Goal: Task Accomplishment & Management: Use online tool/utility

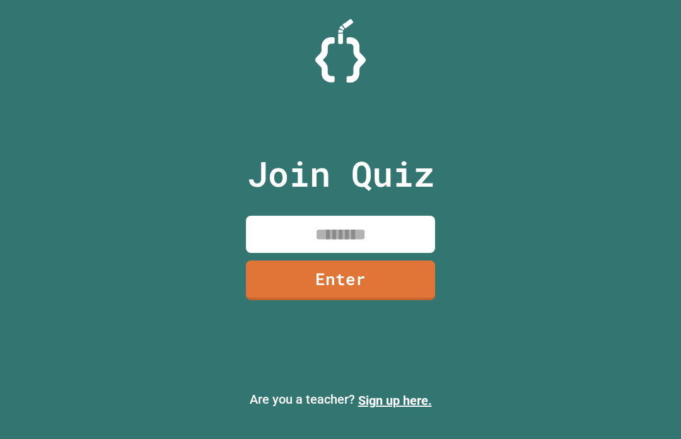
click at [395, 253] on input at bounding box center [340, 234] width 189 height 37
type input "********"
click at [405, 292] on link "Enter" at bounding box center [340, 280] width 189 height 40
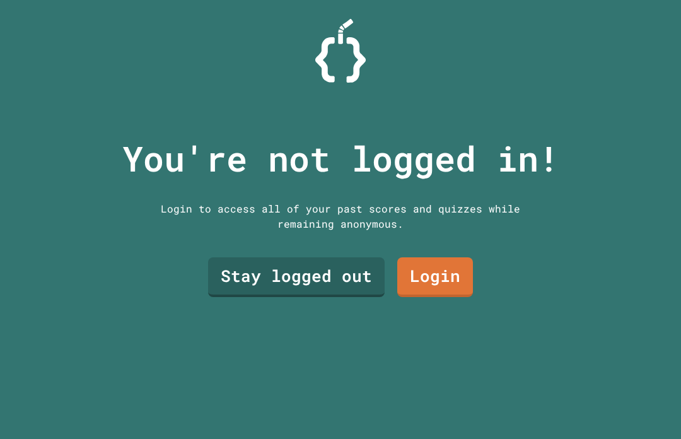
click at [348, 297] on link "Stay logged out" at bounding box center [296, 277] width 177 height 40
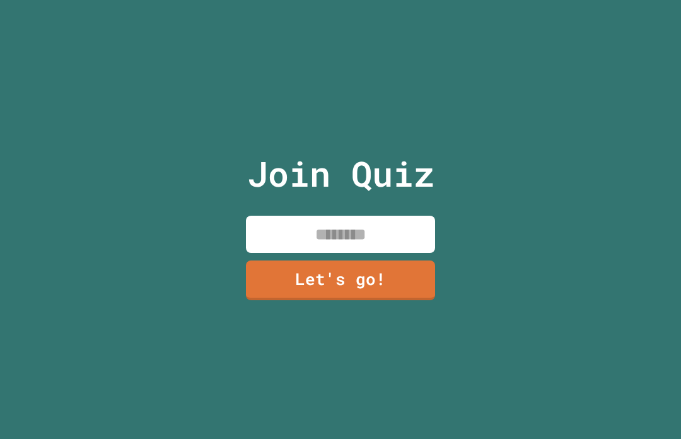
click at [398, 248] on input at bounding box center [340, 234] width 189 height 37
type input "****"
click at [405, 298] on link "Let's go!" at bounding box center [340, 280] width 189 height 40
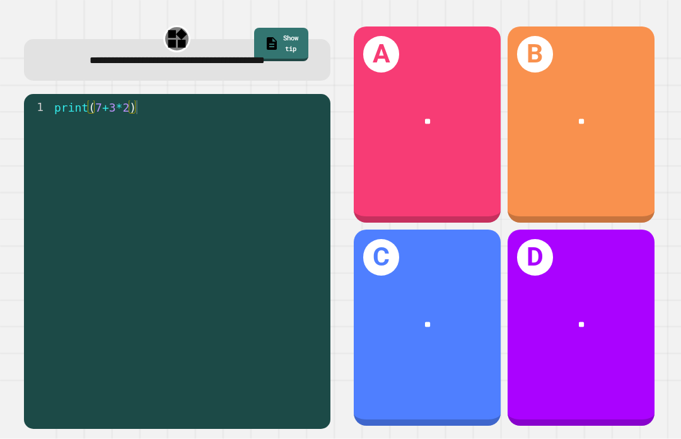
click at [450, 139] on div "**" at bounding box center [427, 121] width 147 height 45
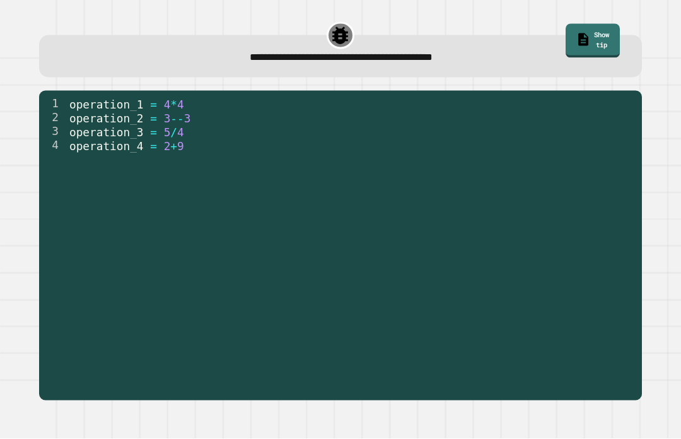
scroll to position [21, 0]
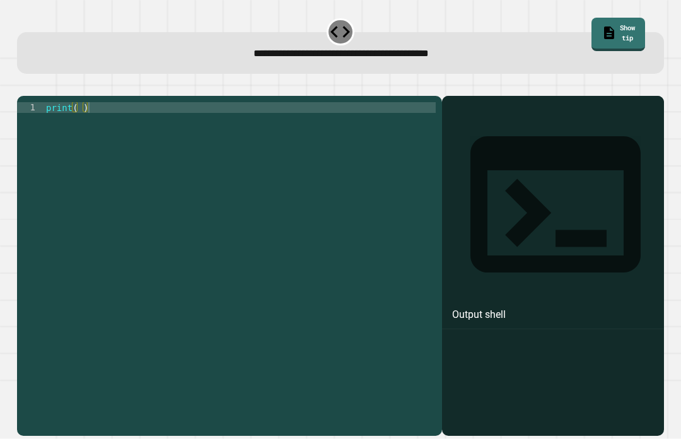
click at [80, 102] on div "print ( )" at bounding box center [240, 284] width 393 height 365
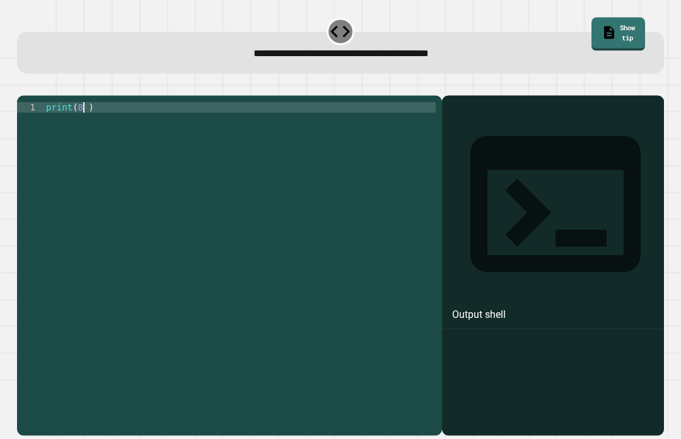
scroll to position [0, 3]
type textarea "*********"
click at [23, 86] on icon "button" at bounding box center [23, 86] width 0 height 0
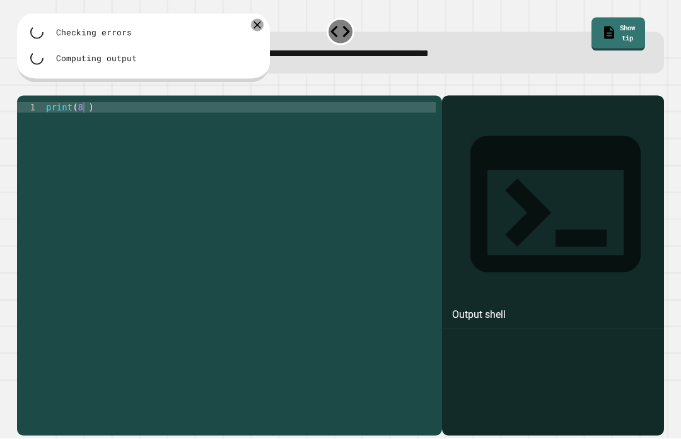
scroll to position [21, 0]
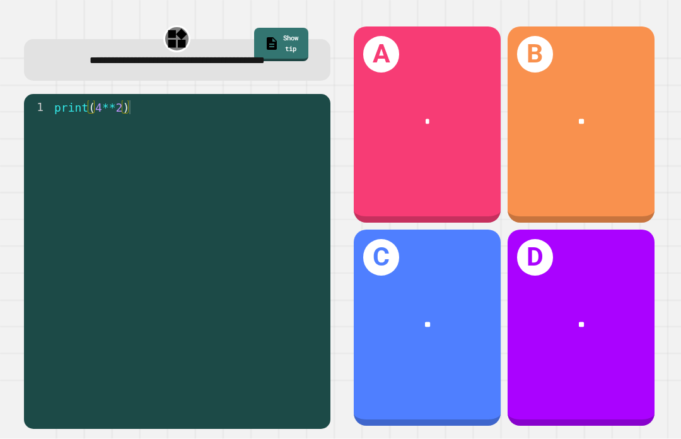
click at [455, 331] on div "**" at bounding box center [428, 324] width 114 height 13
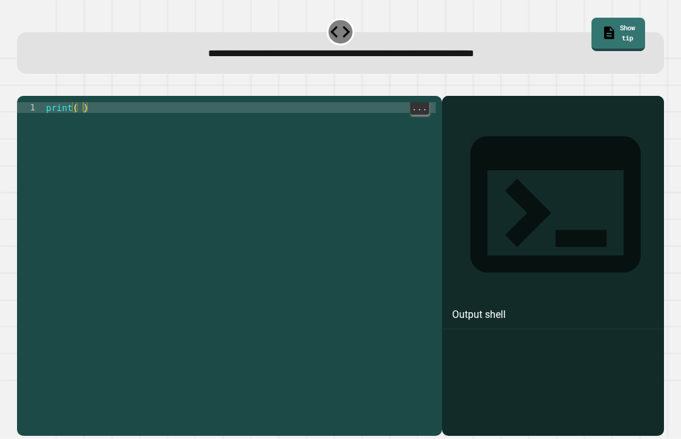
click at [81, 106] on div "print ( )" at bounding box center [240, 284] width 393 height 365
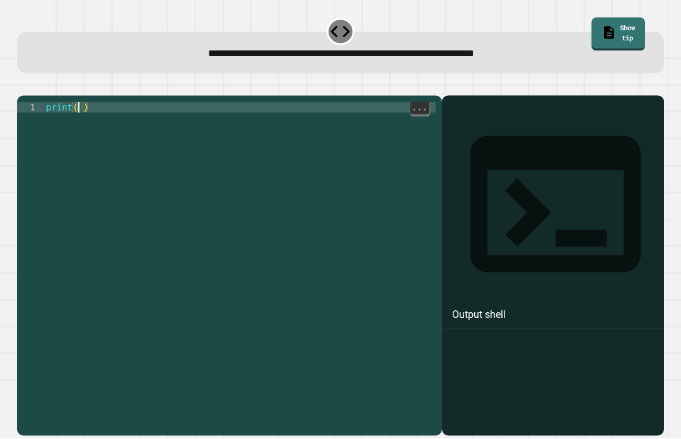
click at [76, 102] on div "print ( )" at bounding box center [240, 284] width 393 height 365
click at [67, 86] on icon "button" at bounding box center [67, 86] width 0 height 0
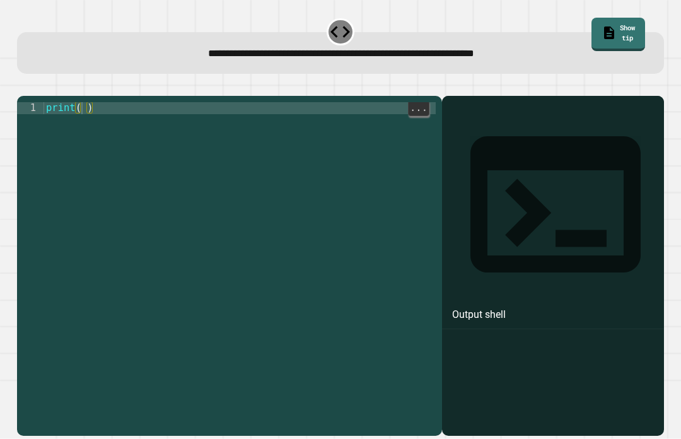
click at [61, 88] on icon "button" at bounding box center [56, 93] width 10 height 10
click at [79, 96] on div "1 print ( ) XXXXXXXXXXXXXXXXXXXXXXXXXXXXXXXXXXXXXXXXXXXXXXXXXXXXXXXXXXXXXXXXXXX…" at bounding box center [229, 266] width 425 height 340
click at [79, 107] on div "print ( )" at bounding box center [240, 305] width 392 height 407
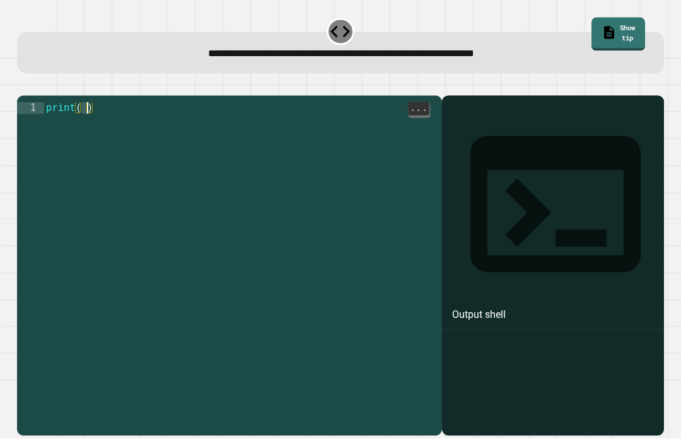
click at [71, 102] on div "print ( )" at bounding box center [240, 305] width 392 height 407
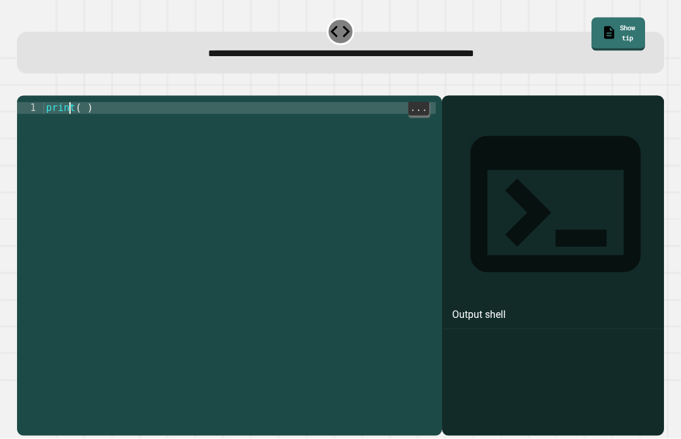
click at [80, 109] on div "print ( )" at bounding box center [240, 305] width 392 height 407
click at [23, 86] on icon "button" at bounding box center [23, 86] width 0 height 0
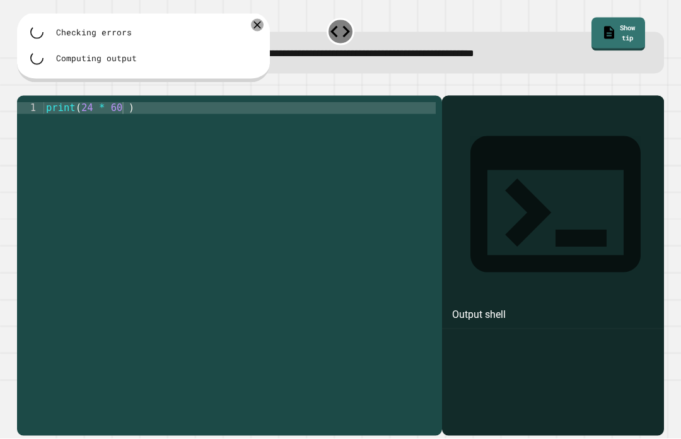
scroll to position [21, 0]
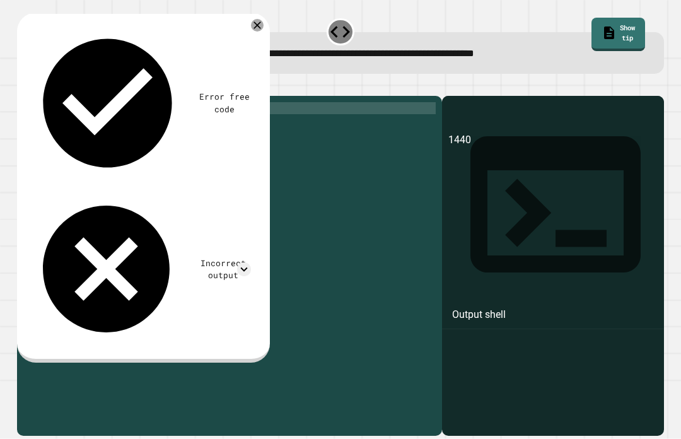
click at [232, 26] on div "Error free code 1440 Incorrect output Expected output 86400 My output 1440" at bounding box center [140, 186] width 233 height 332
click at [231, 26] on div "Error free code 1440 Incorrect output Expected output 86400 My output 1440" at bounding box center [140, 186] width 233 height 332
click at [245, 262] on icon at bounding box center [244, 269] width 14 height 14
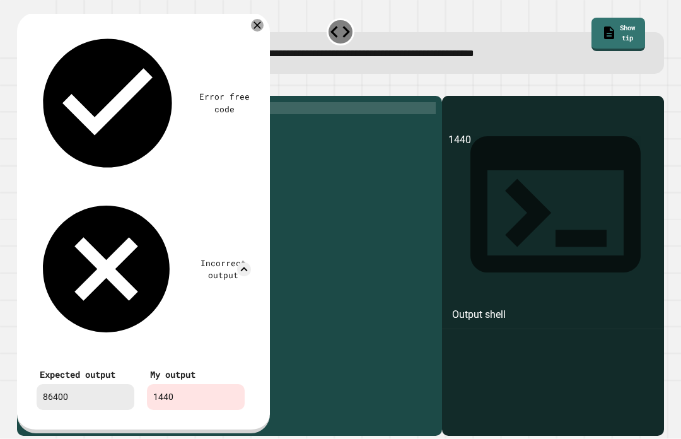
click at [251, 262] on icon at bounding box center [244, 269] width 14 height 14
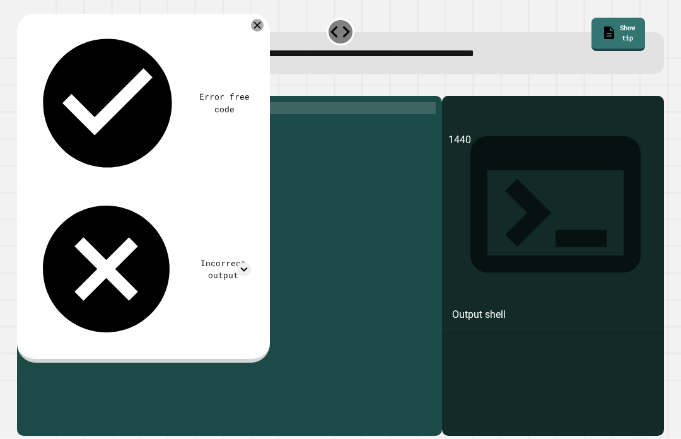
click at [255, 33] on div "Error free code 1440 Incorrect output Expected output 86400 My output 1440" at bounding box center [140, 186] width 233 height 332
click at [246, 262] on icon at bounding box center [244, 269] width 14 height 14
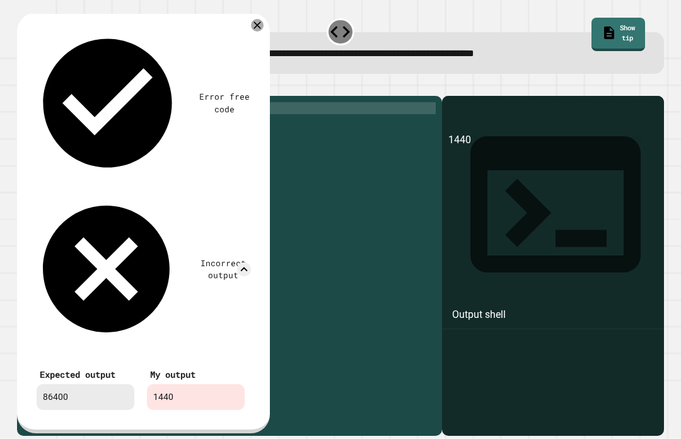
click at [237, 262] on icon at bounding box center [244, 269] width 14 height 14
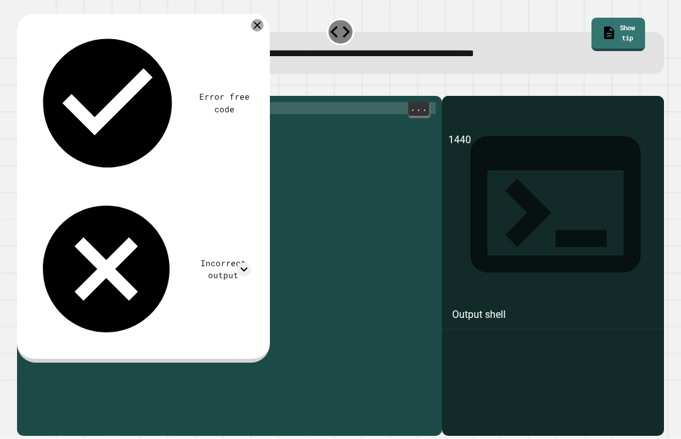
click at [134, 102] on div "print ( 24 * 60 )" at bounding box center [240, 305] width 392 height 407
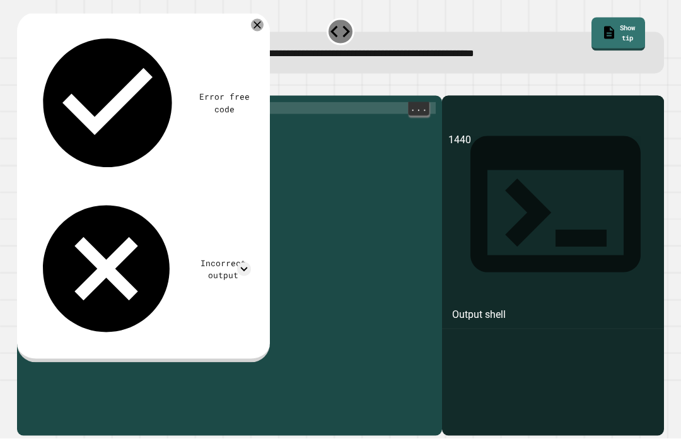
click at [127, 107] on div "print ( 24 * 60 )" at bounding box center [240, 305] width 392 height 407
type textarea "**********"
click at [35, 89] on icon "button" at bounding box center [31, 93] width 7 height 9
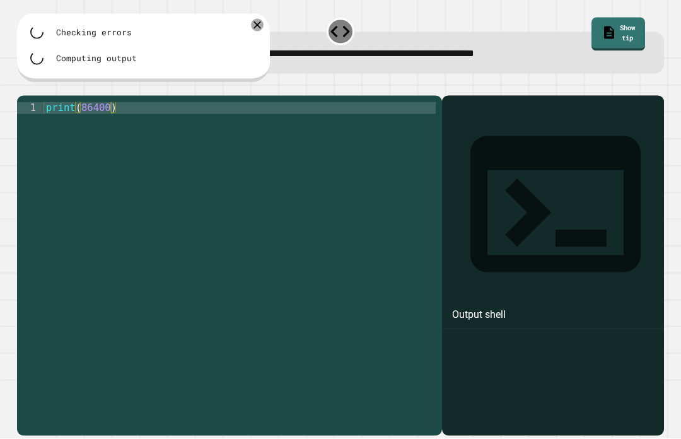
scroll to position [21, 0]
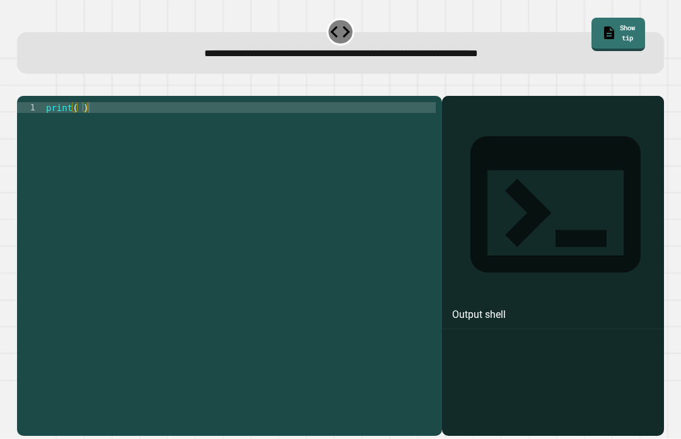
click at [78, 102] on div "print ( )" at bounding box center [240, 284] width 392 height 365
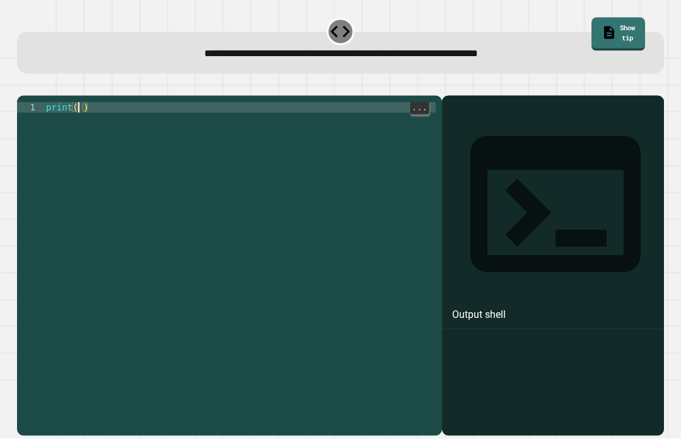
click at [81, 102] on div "print ( )" at bounding box center [240, 284] width 392 height 365
click at [77, 102] on div "print ( )" at bounding box center [240, 284] width 392 height 365
type textarea "**********"
click at [23, 86] on icon "button" at bounding box center [23, 86] width 0 height 0
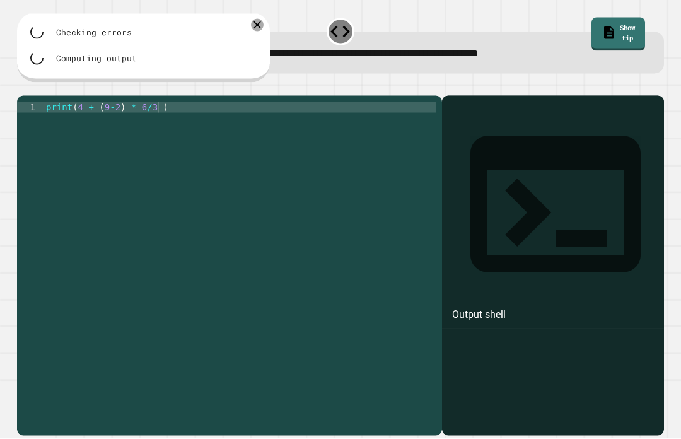
scroll to position [21, 0]
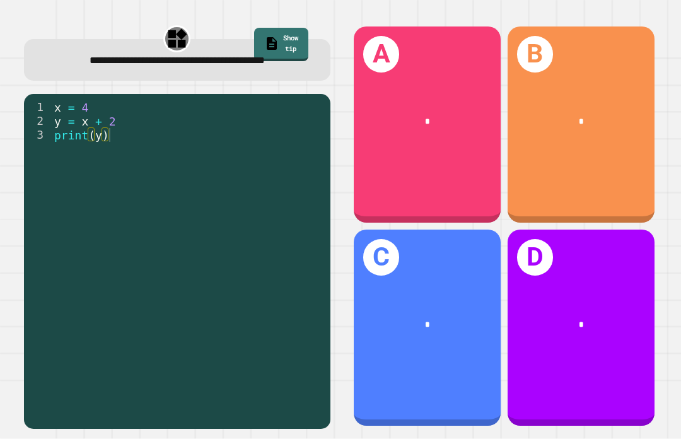
click at [453, 346] on div "*" at bounding box center [427, 324] width 147 height 45
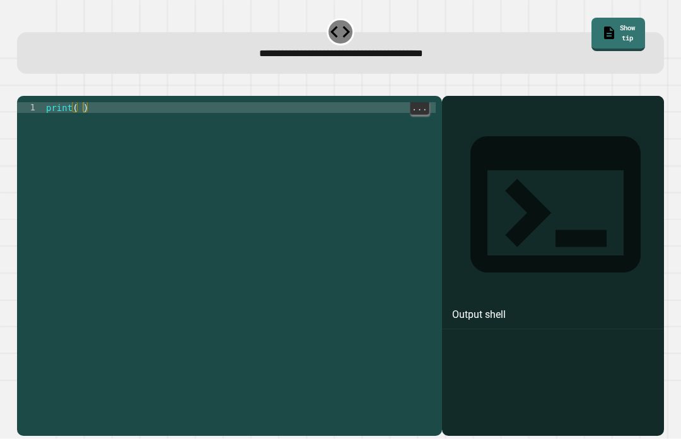
click at [79, 102] on div "print ( )" at bounding box center [240, 284] width 393 height 365
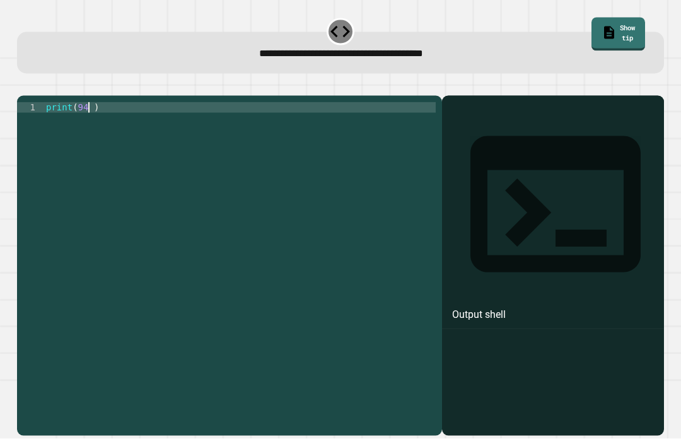
scroll to position [0, 3]
click at [23, 86] on icon "button" at bounding box center [23, 86] width 0 height 0
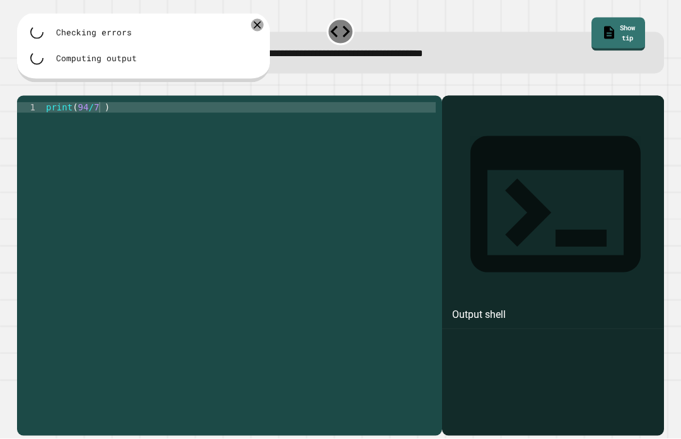
scroll to position [21, 0]
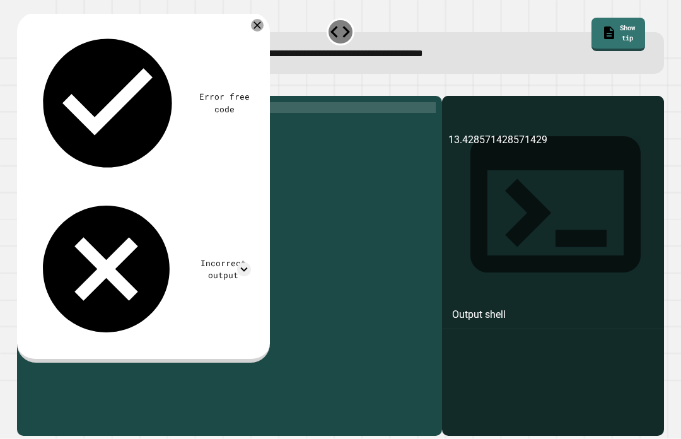
click at [241, 262] on icon at bounding box center [244, 269] width 14 height 14
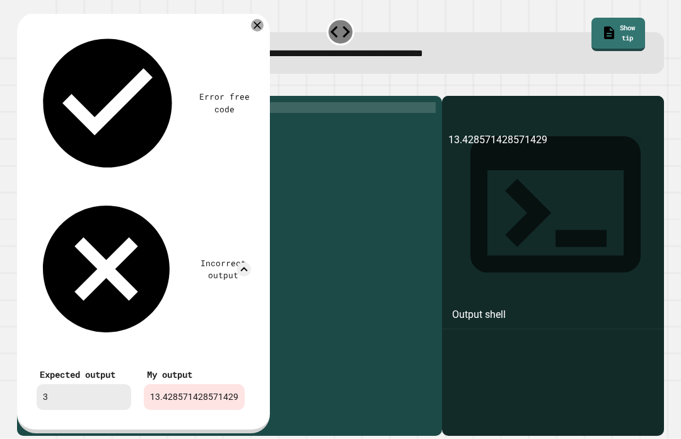
click at [238, 262] on icon at bounding box center [244, 269] width 14 height 14
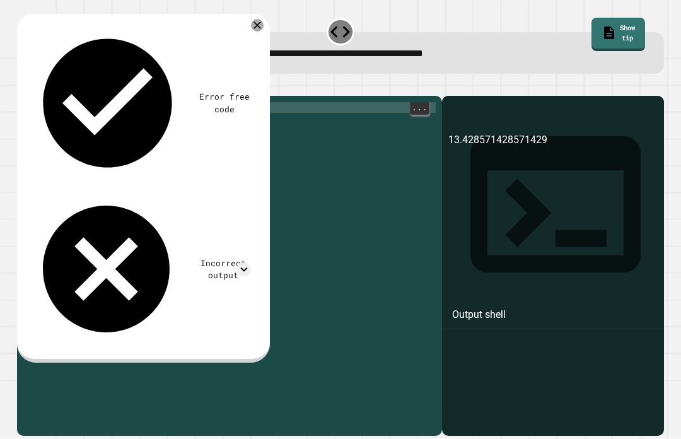
click at [102, 102] on div "print ( 94 / 7 )" at bounding box center [240, 284] width 392 height 365
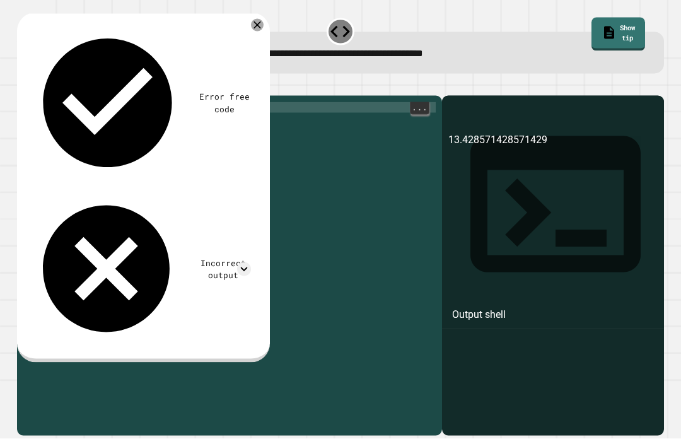
click at [98, 102] on div "print ( 94 / 7 )" at bounding box center [240, 284] width 392 height 365
type textarea "*********"
click at [23, 86] on button "button" at bounding box center [23, 86] width 0 height 0
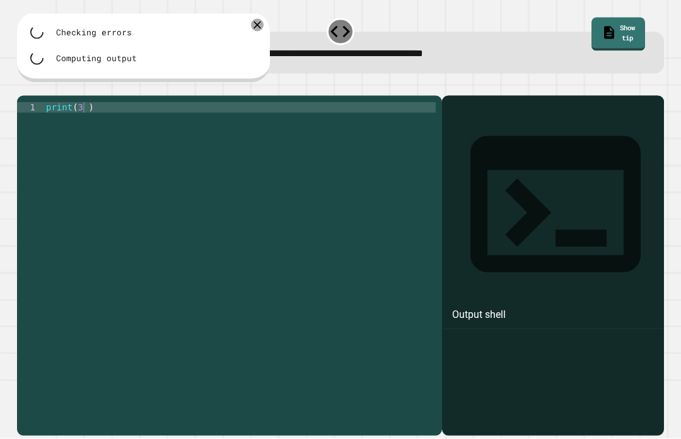
scroll to position [21, 0]
